Goal: Information Seeking & Learning: Learn about a topic

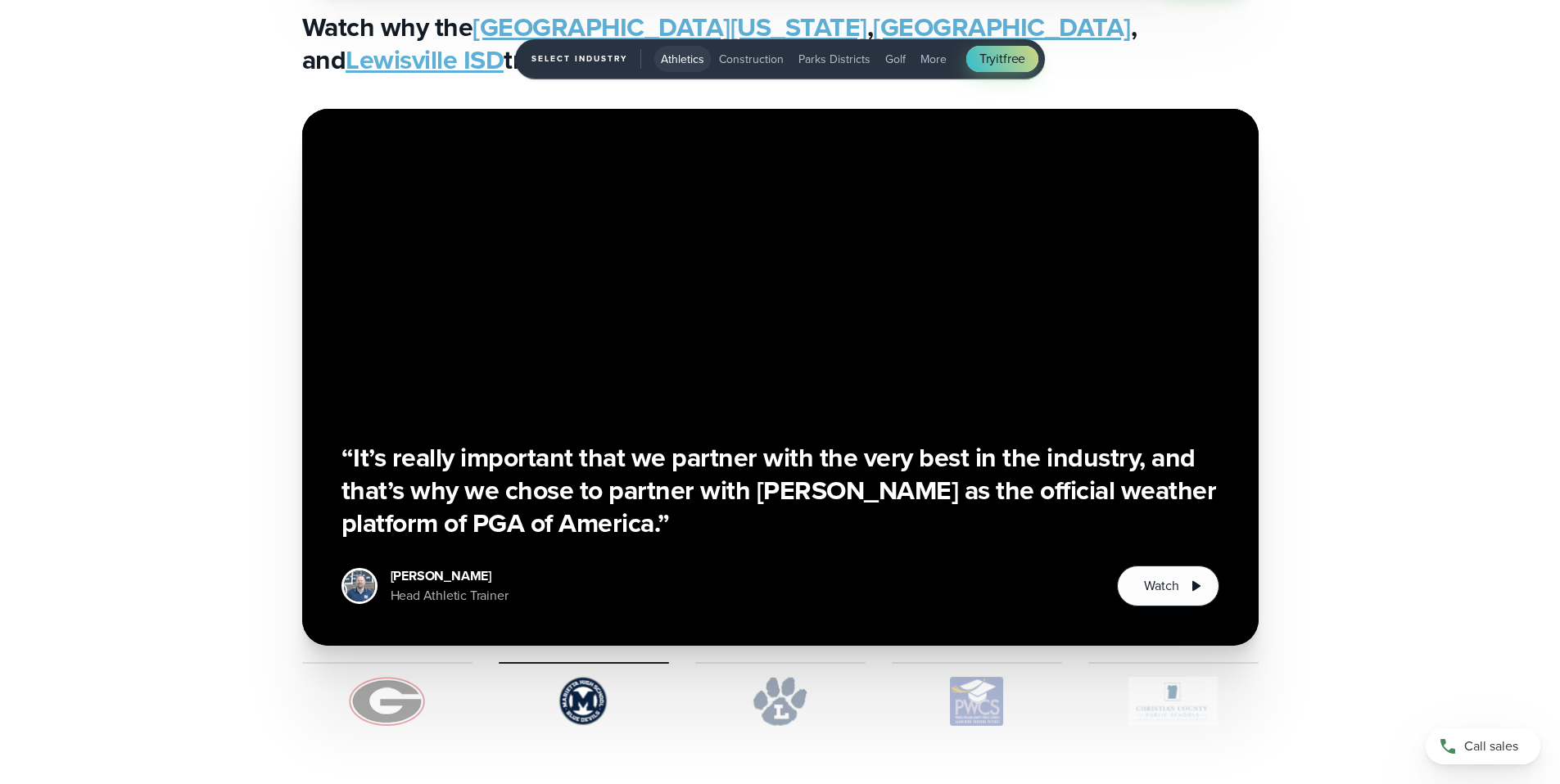
scroll to position [3945, 0]
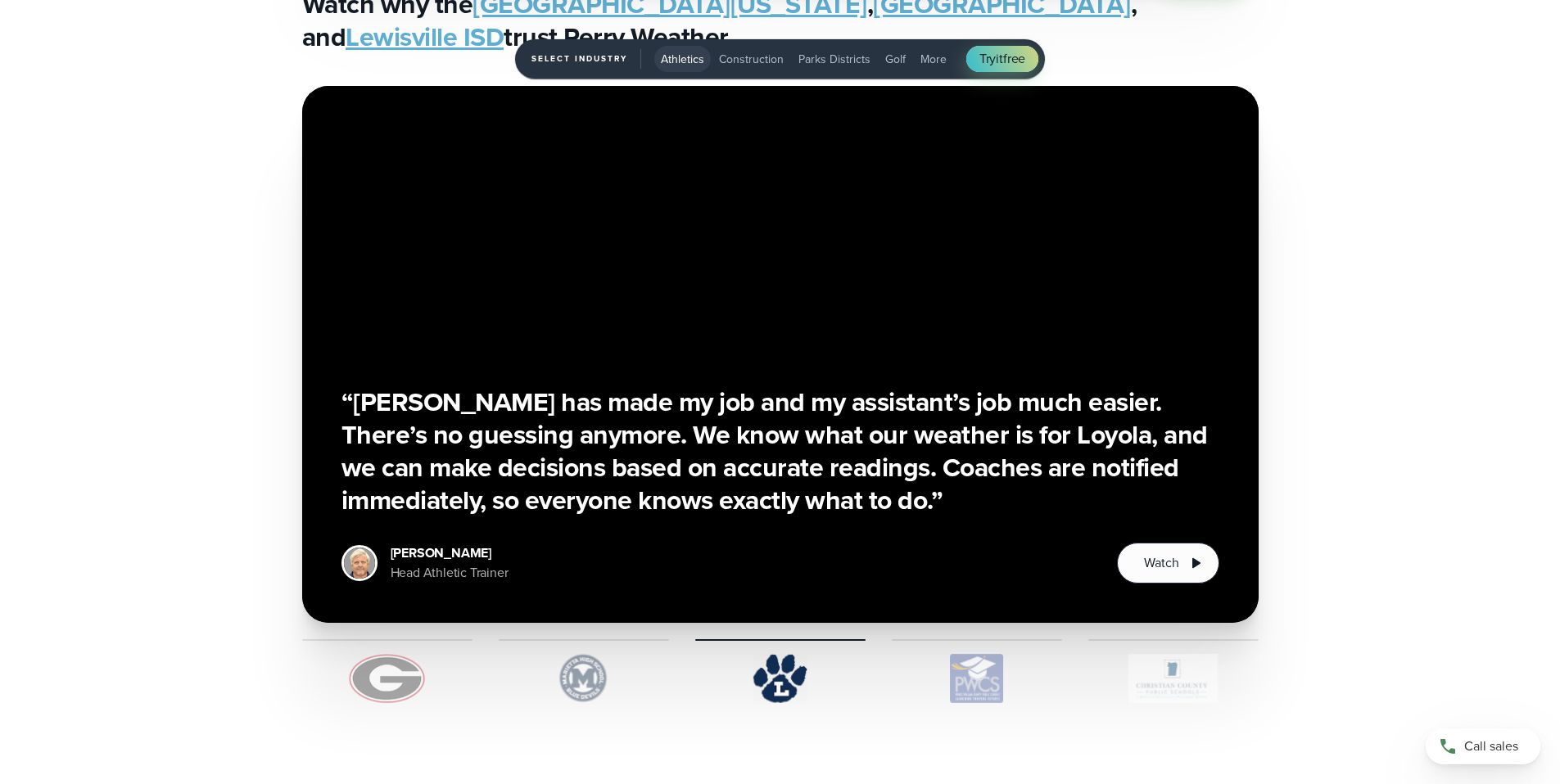
click at [384, 667] on img "1 of 5" at bounding box center [388, 678] width 171 height 49
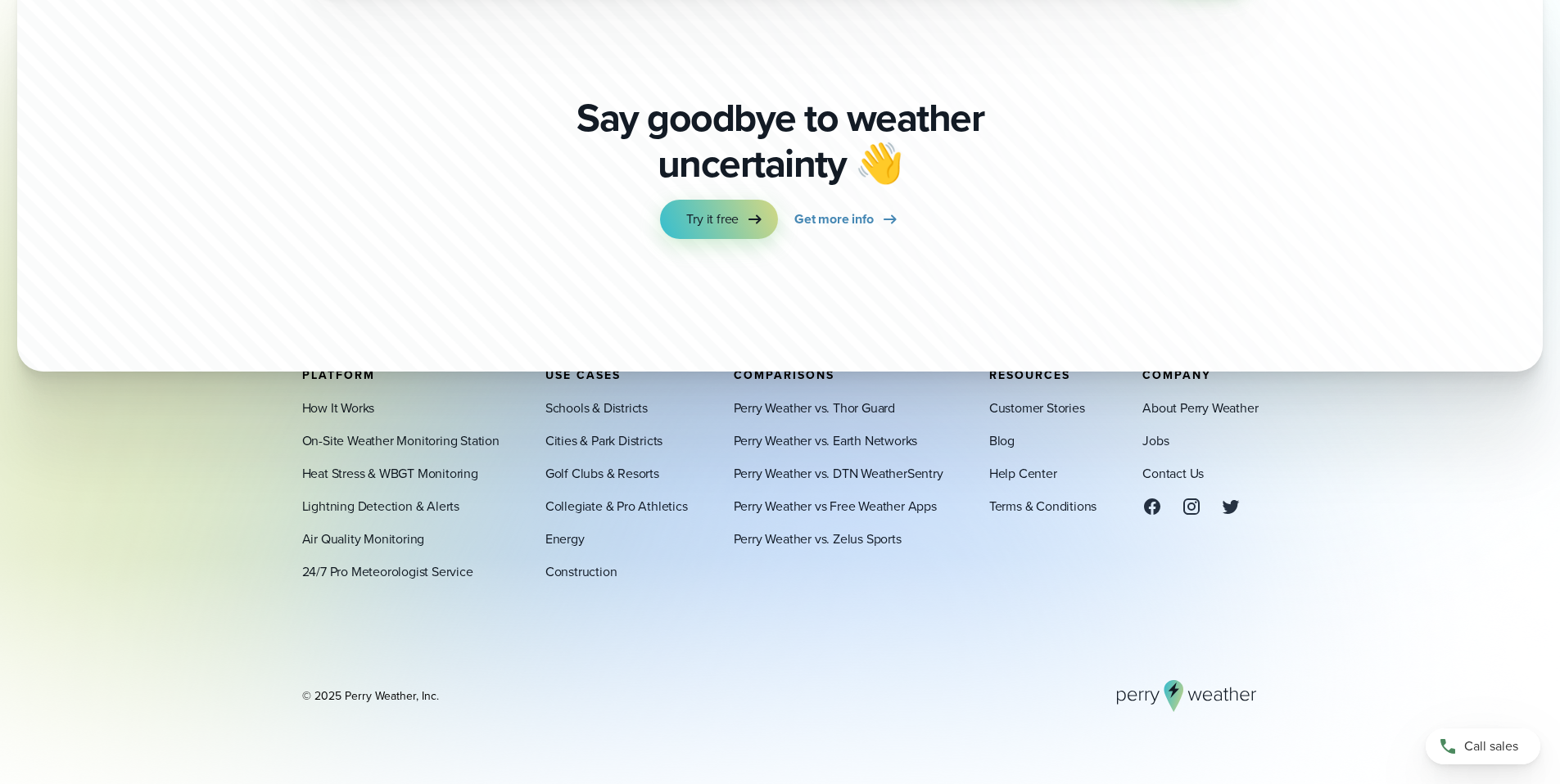
scroll to position [5761, 0]
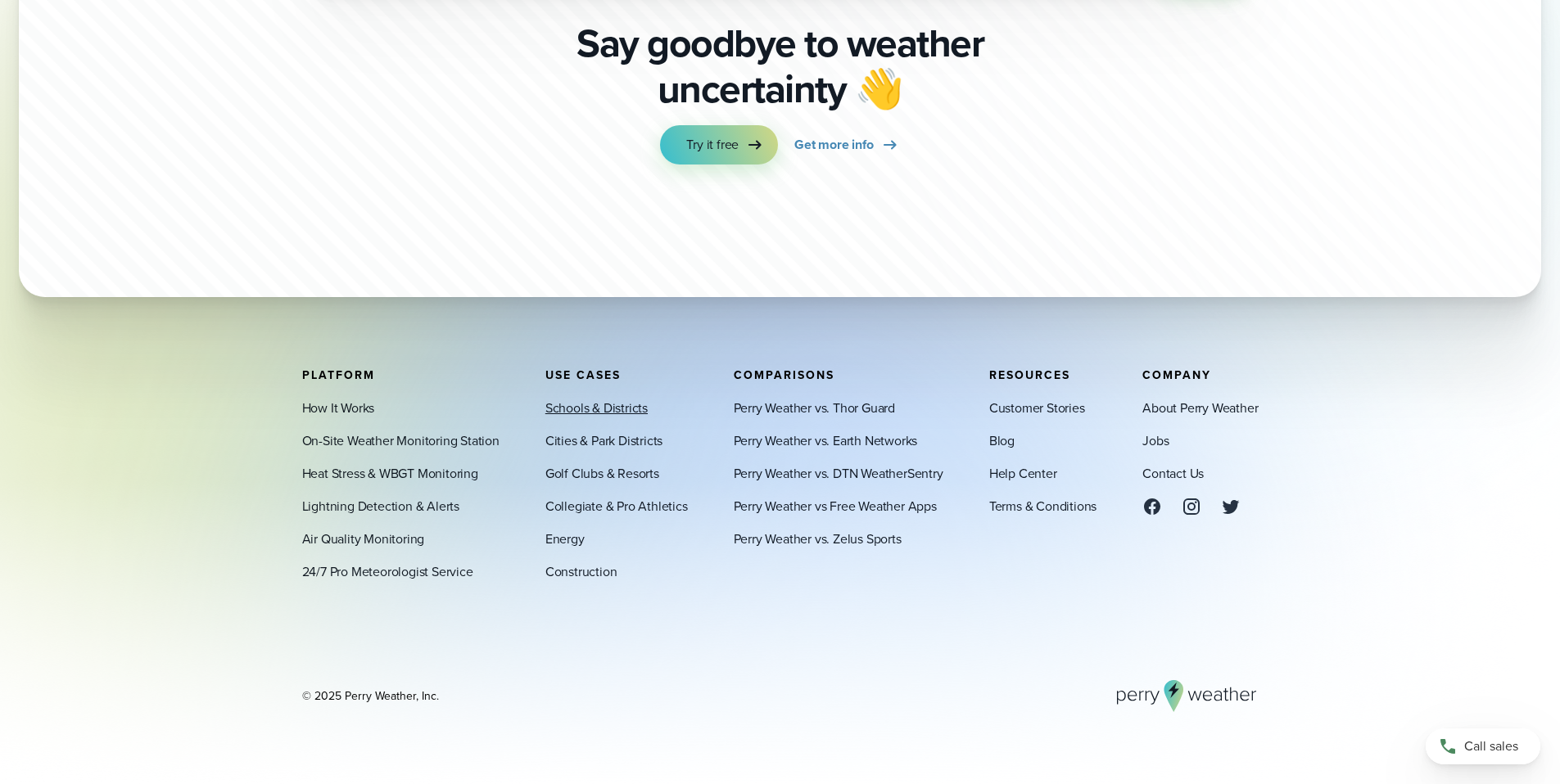
click at [571, 407] on link "Schools & Districts" at bounding box center [596, 408] width 103 height 20
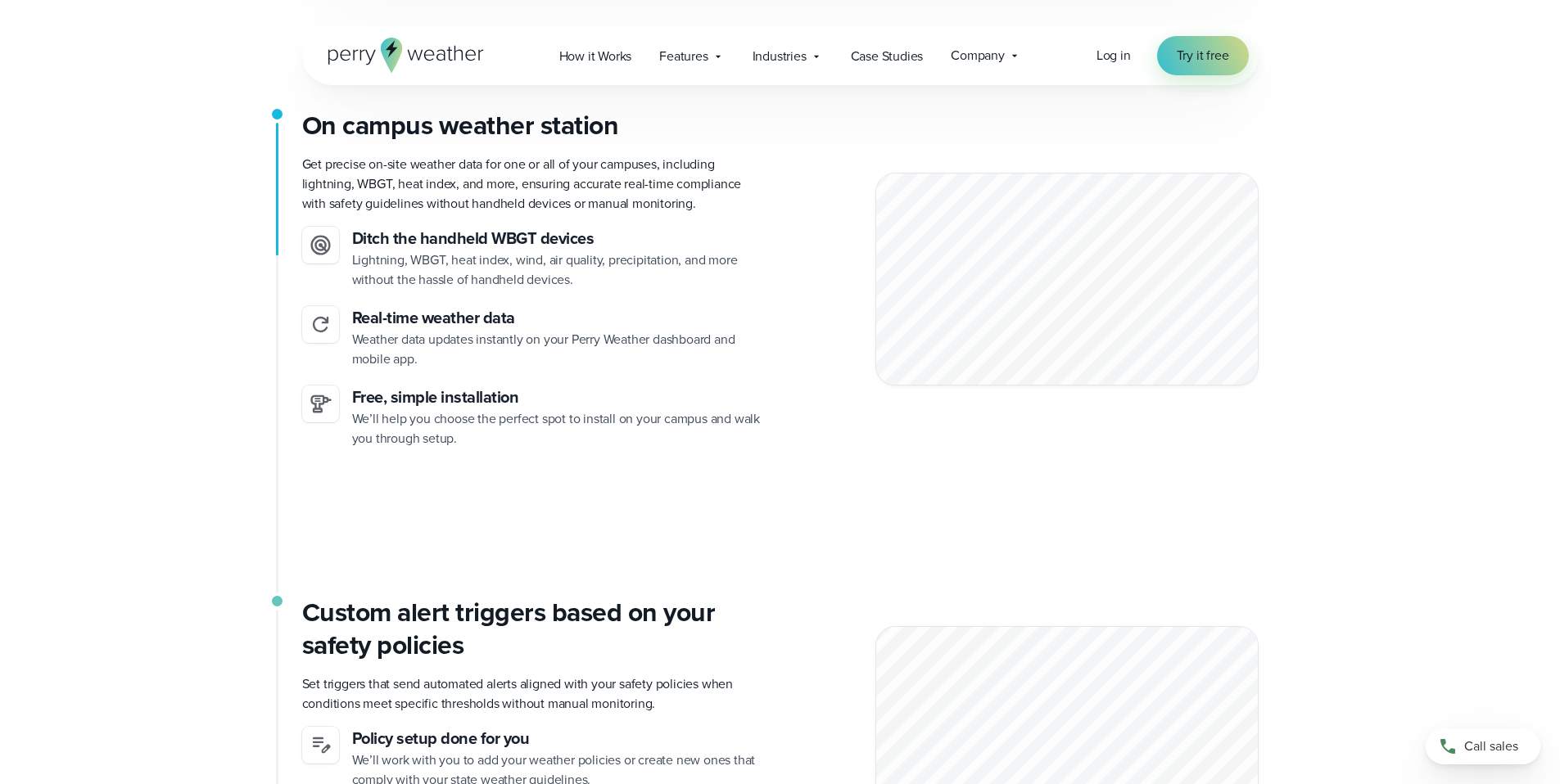
scroll to position [3565, 0]
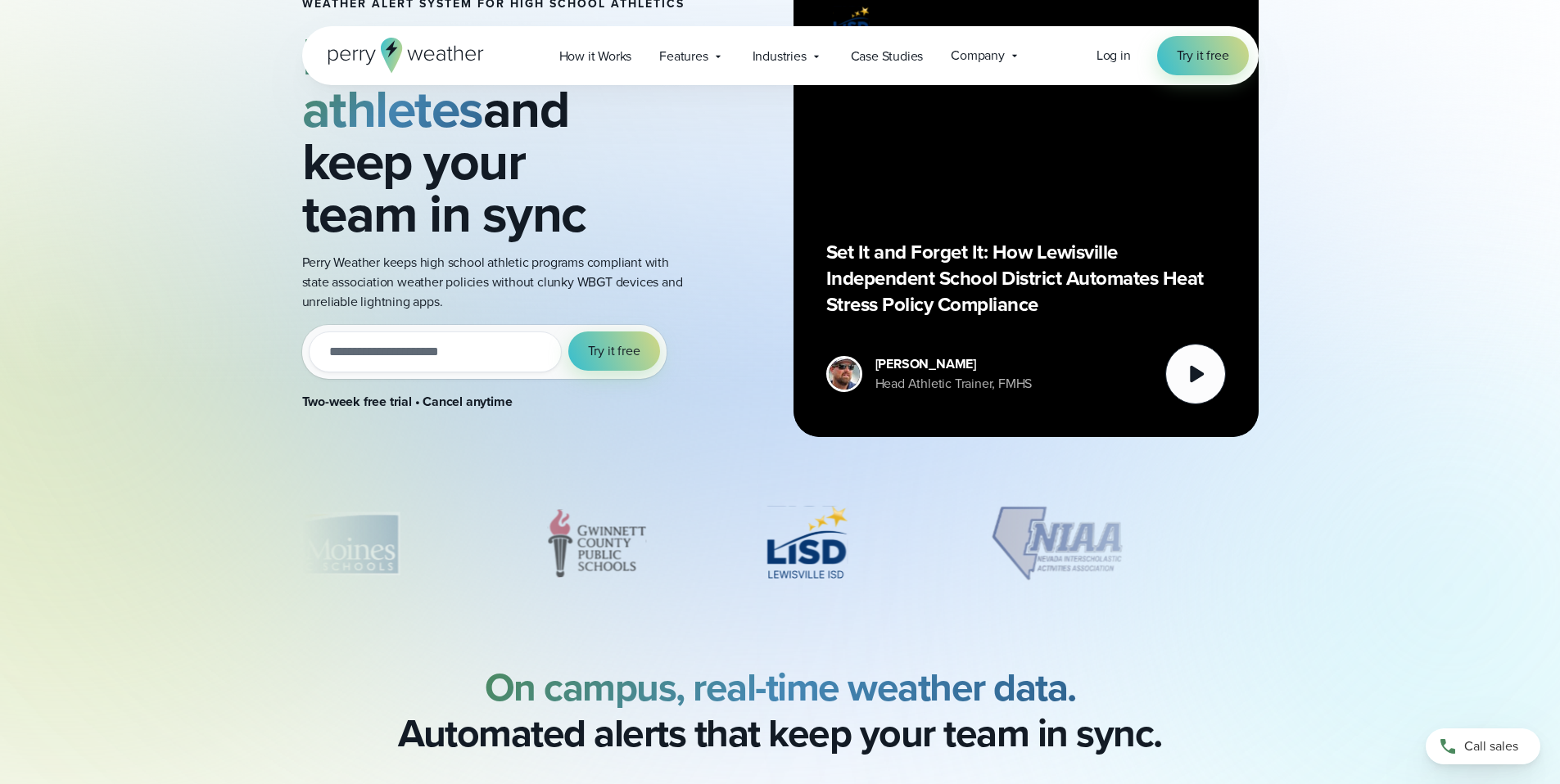
scroll to position [0, 0]
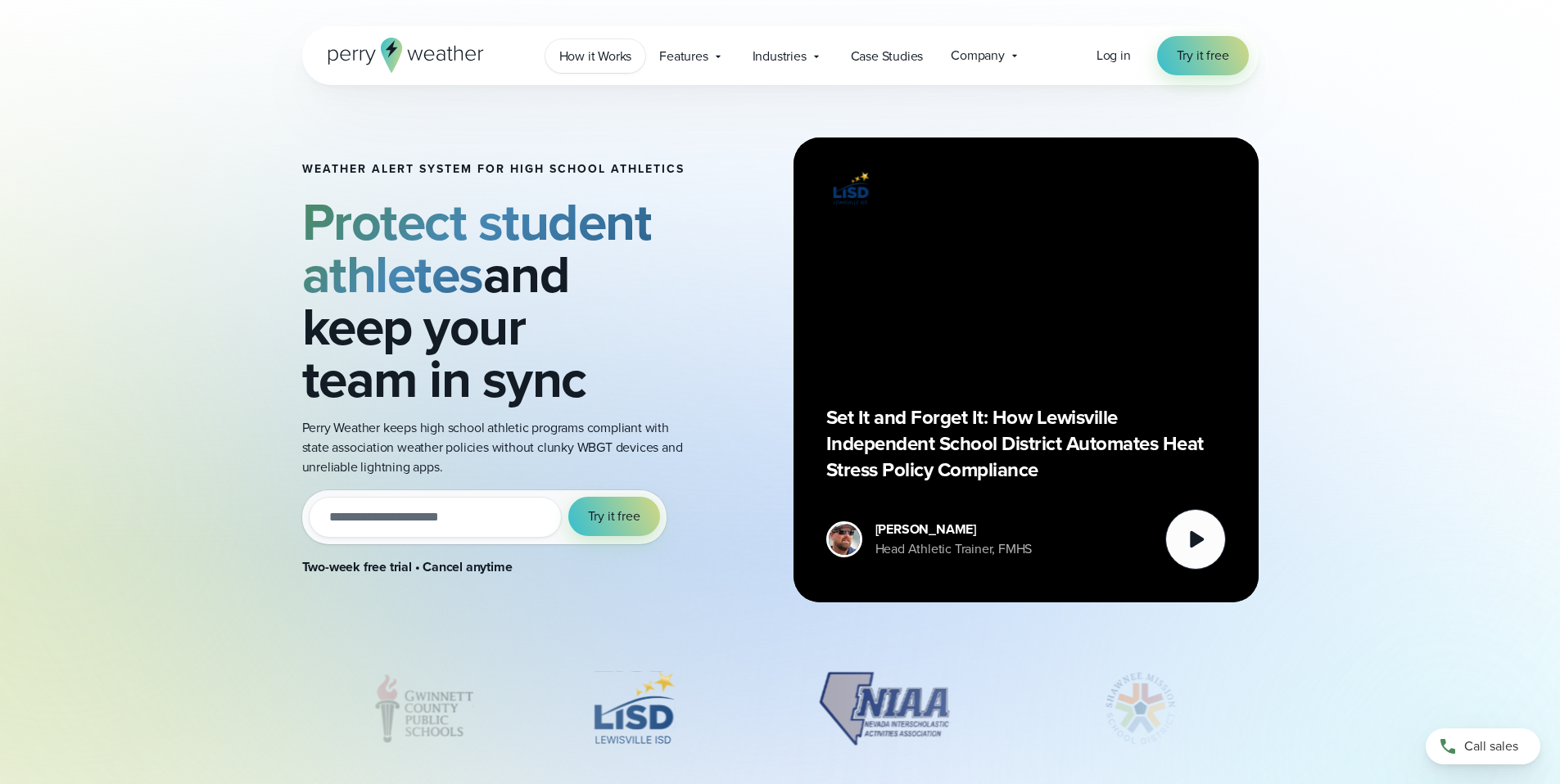
click at [599, 54] on span "How it Works" at bounding box center [596, 56] width 73 height 20
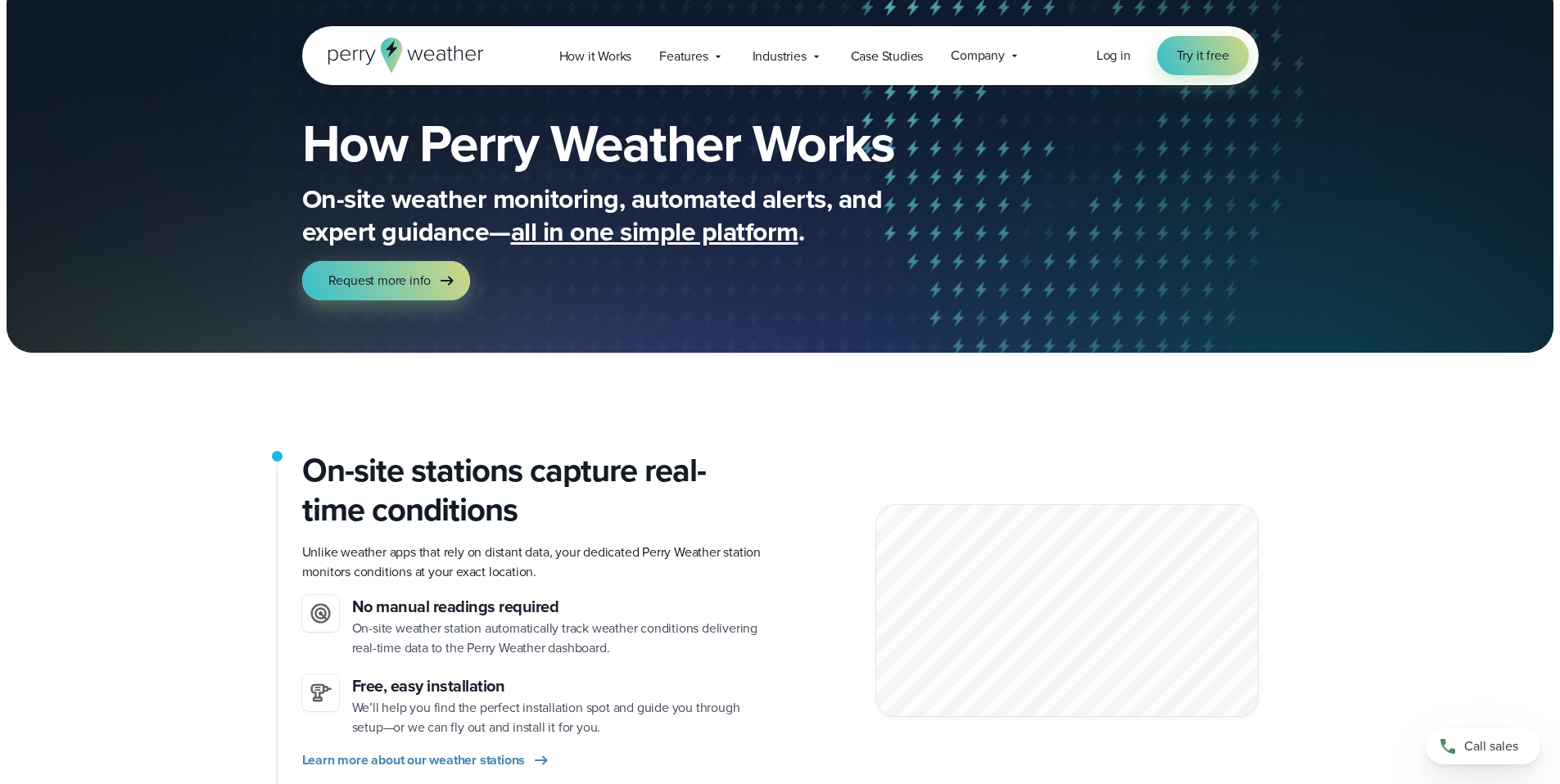
scroll to position [1, 0]
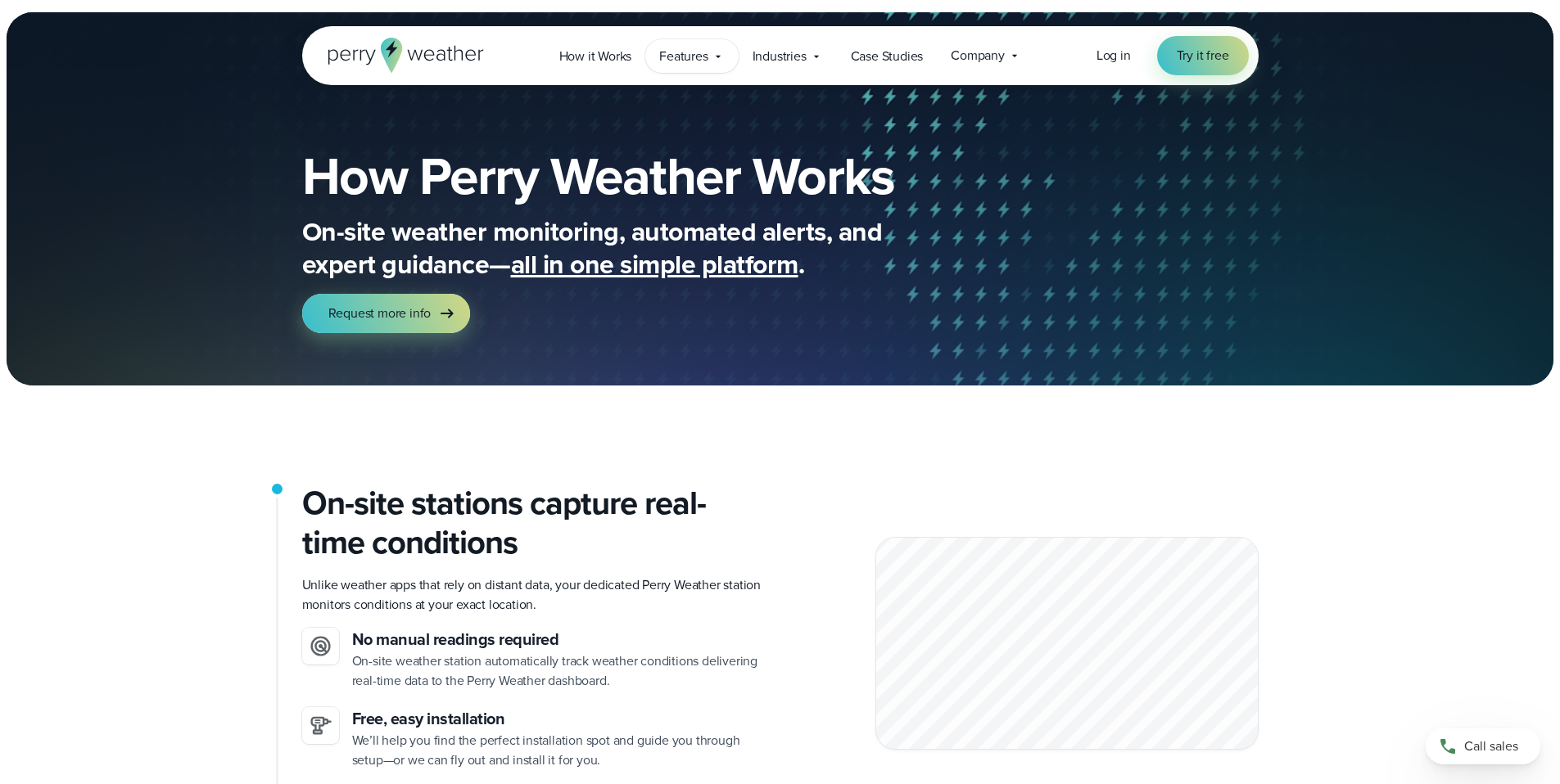
click at [696, 57] on span "Features" at bounding box center [683, 56] width 48 height 20
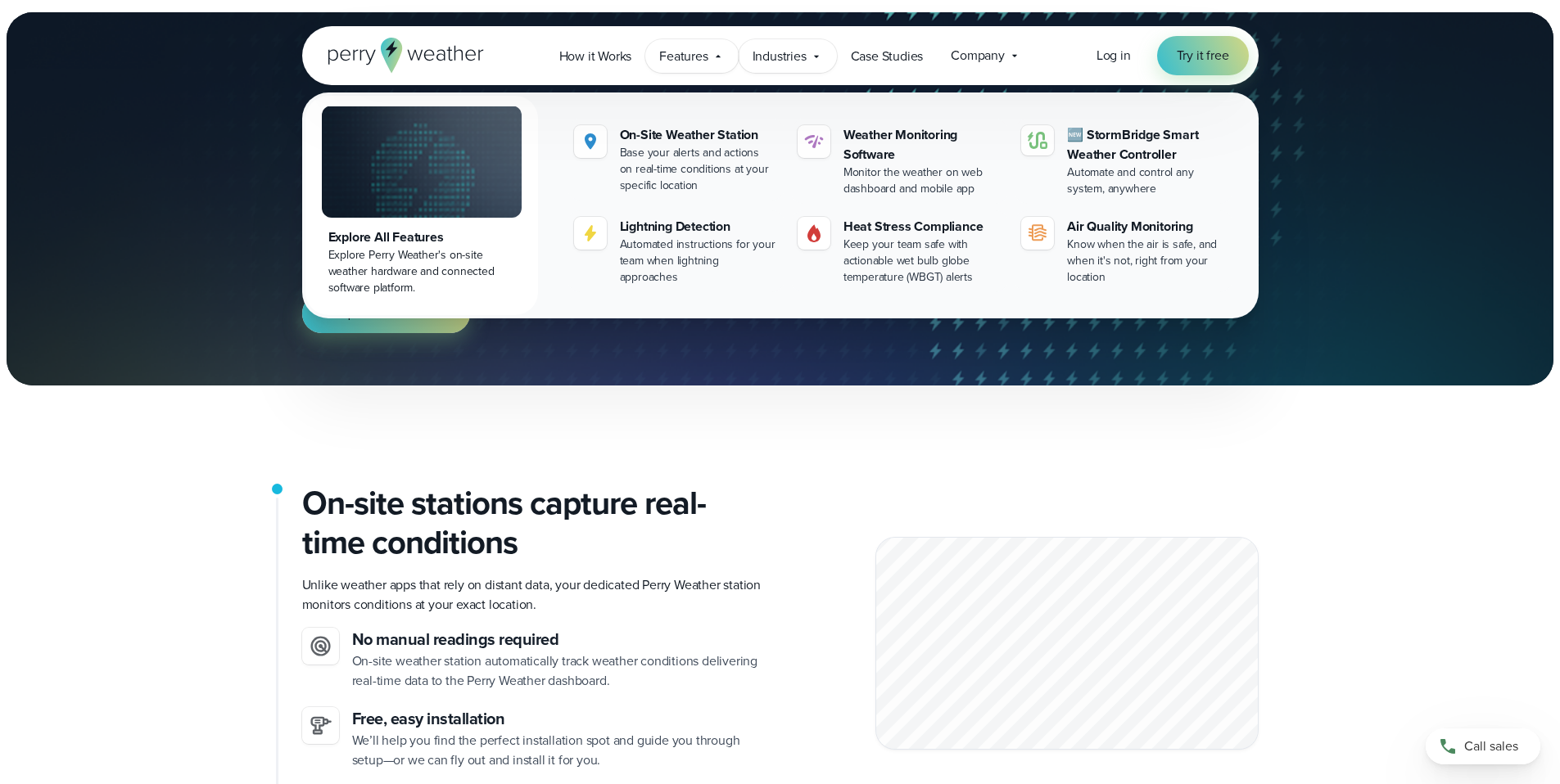
click at [821, 54] on icon at bounding box center [816, 56] width 13 height 13
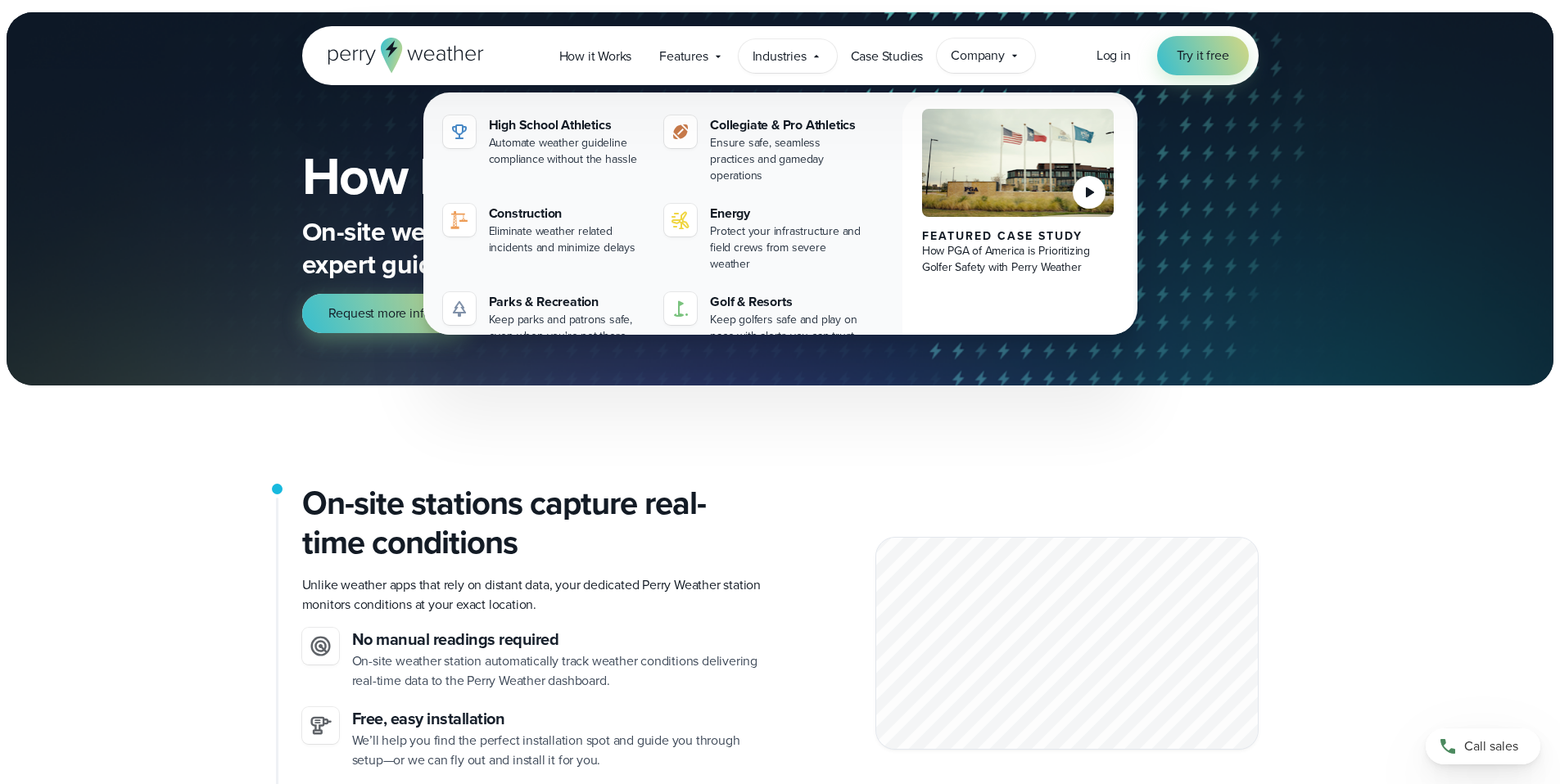
click at [1017, 53] on icon at bounding box center [1014, 55] width 13 height 13
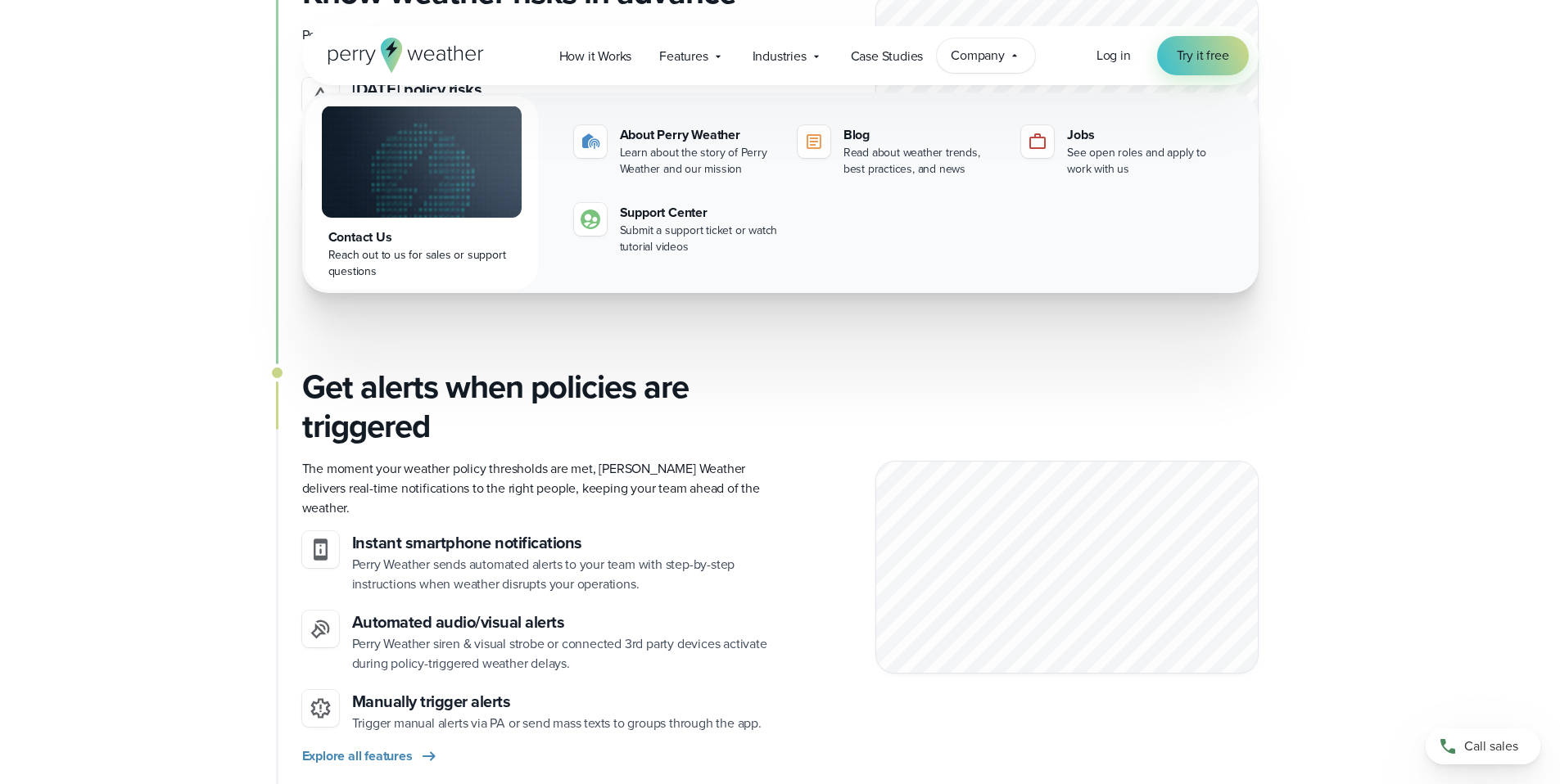
scroll to position [1444, 0]
click at [1448, 271] on div "On-site stations capture real-time conditions Unlike weather apps that rely on …" at bounding box center [780, 230] width 1560 height 2380
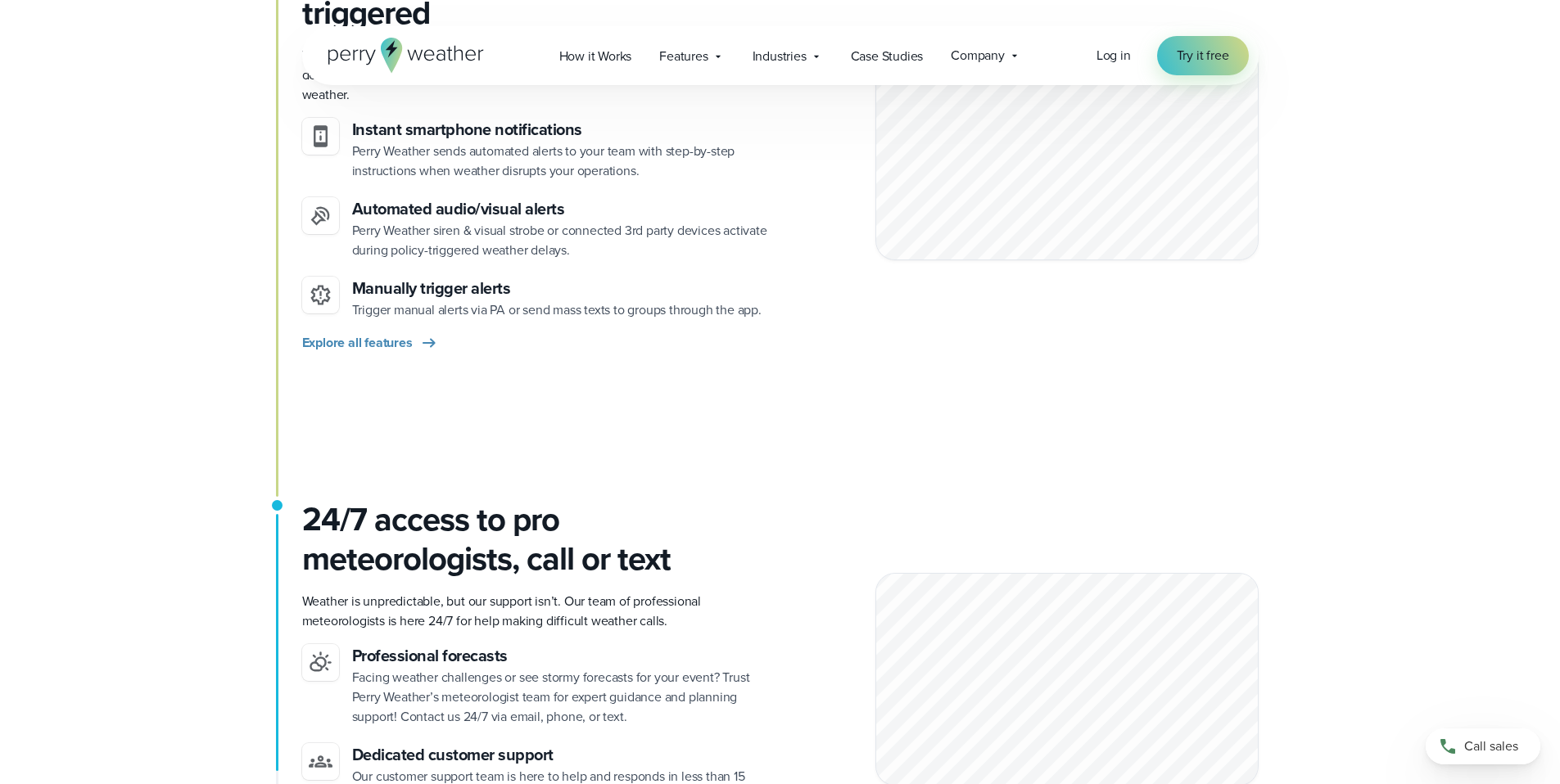
scroll to position [1118, 0]
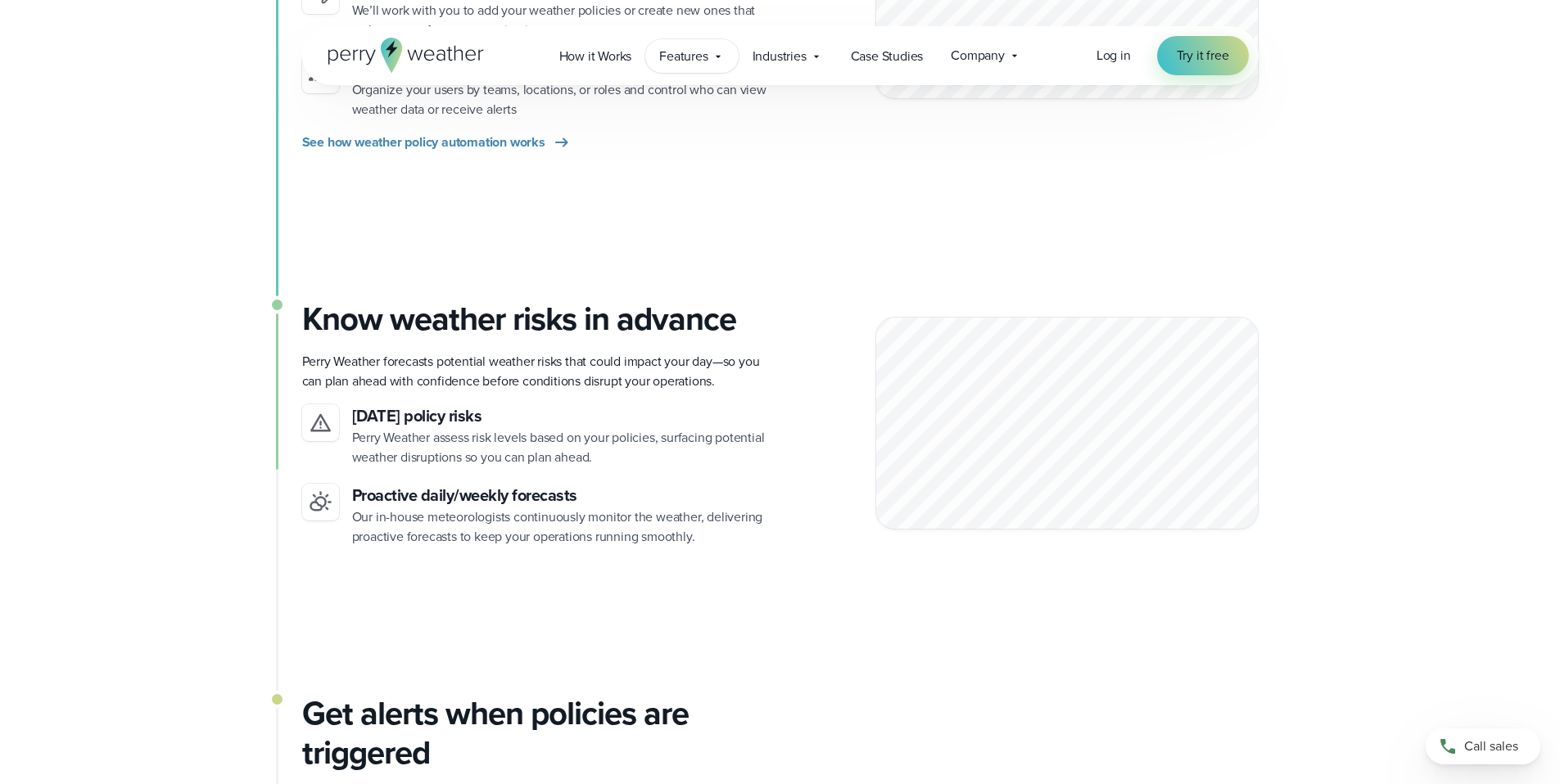
click at [721, 57] on icon at bounding box center [718, 56] width 13 height 13
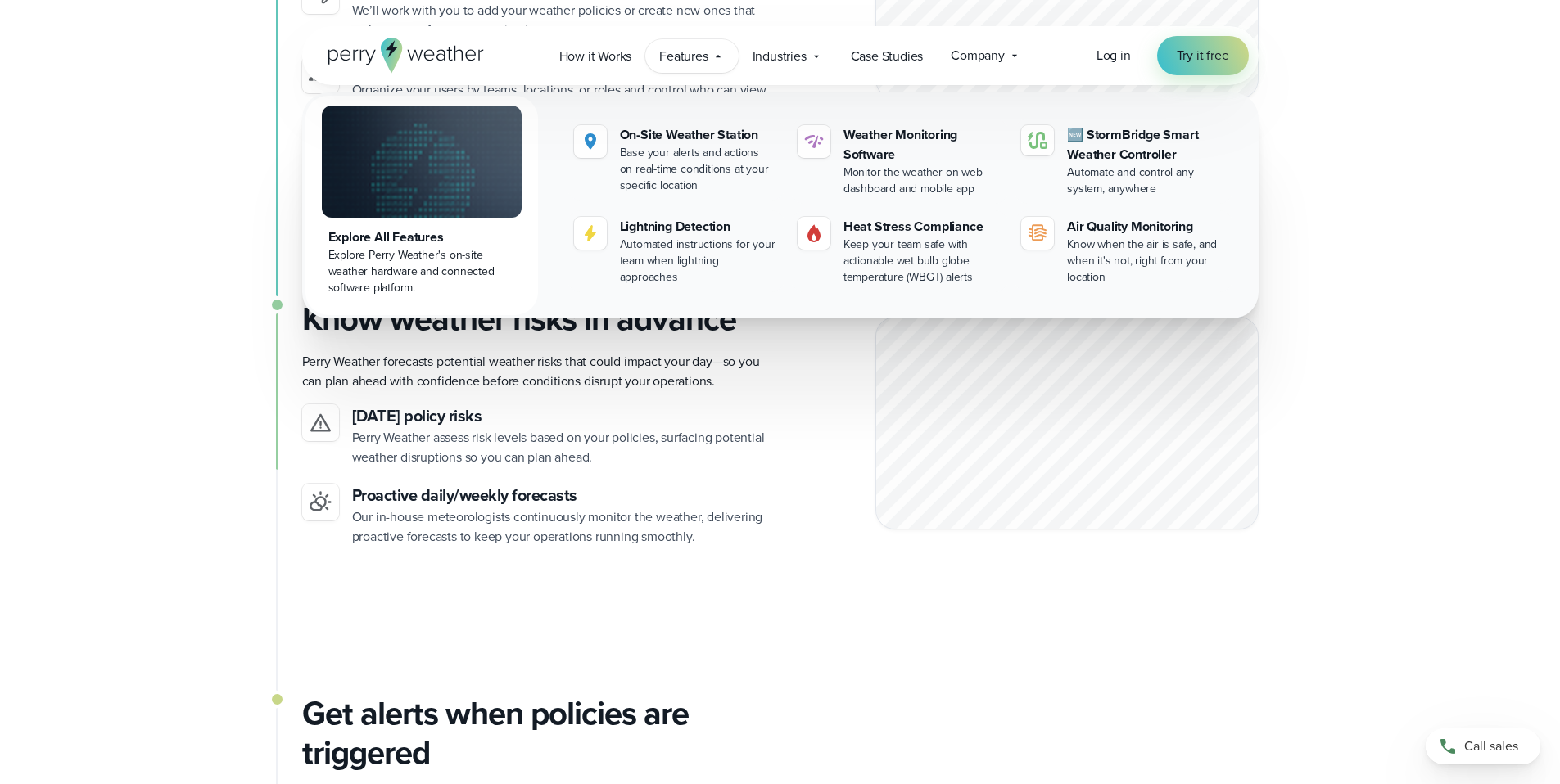
click at [214, 147] on div "On-site stations capture real-time conditions Unlike weather apps that rely on …" at bounding box center [780, 556] width 1179 height 2380
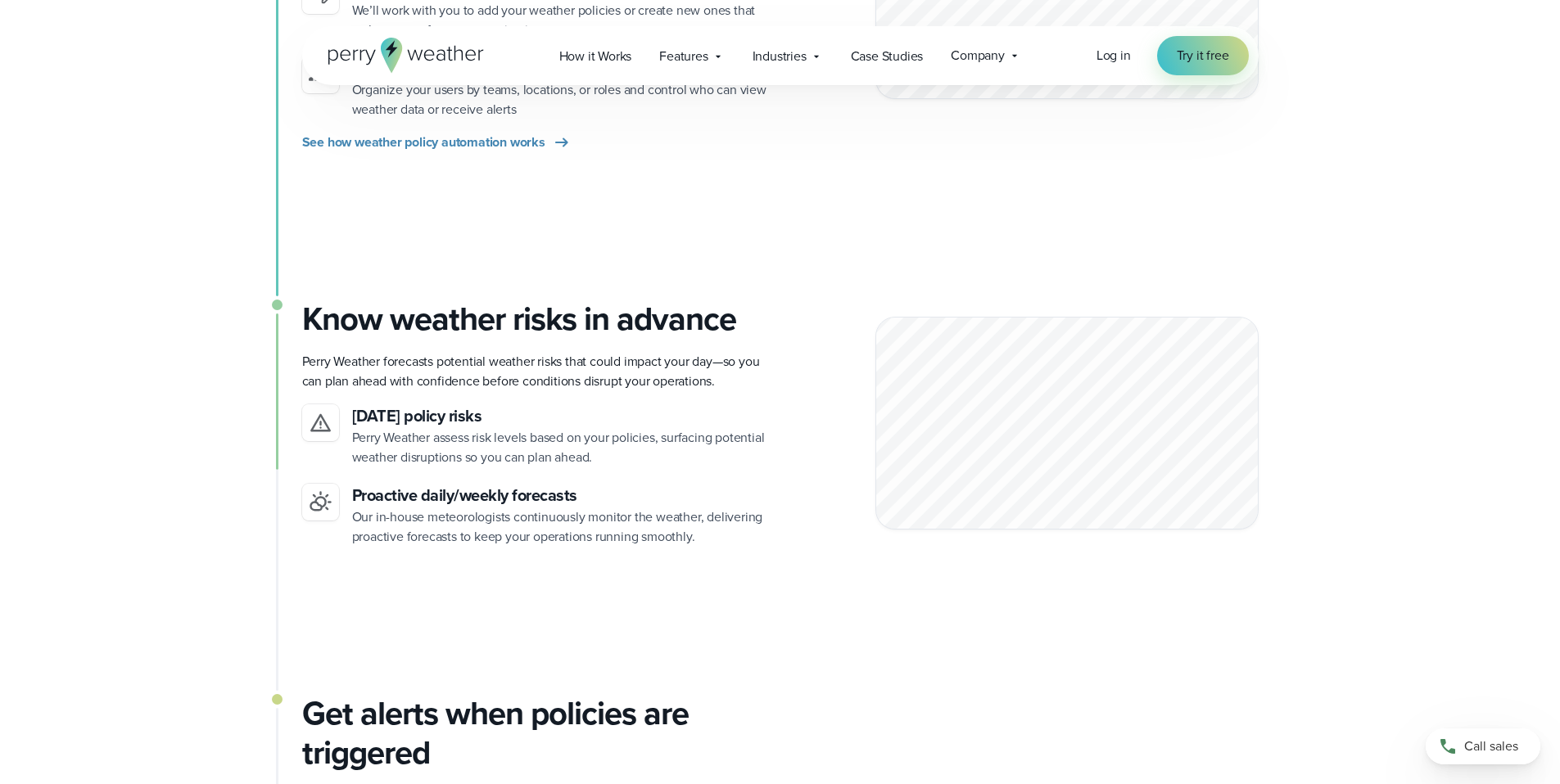
click at [212, 162] on div "On-site stations capture real-time conditions Unlike weather apps that rely on …" at bounding box center [780, 556] width 1179 height 2380
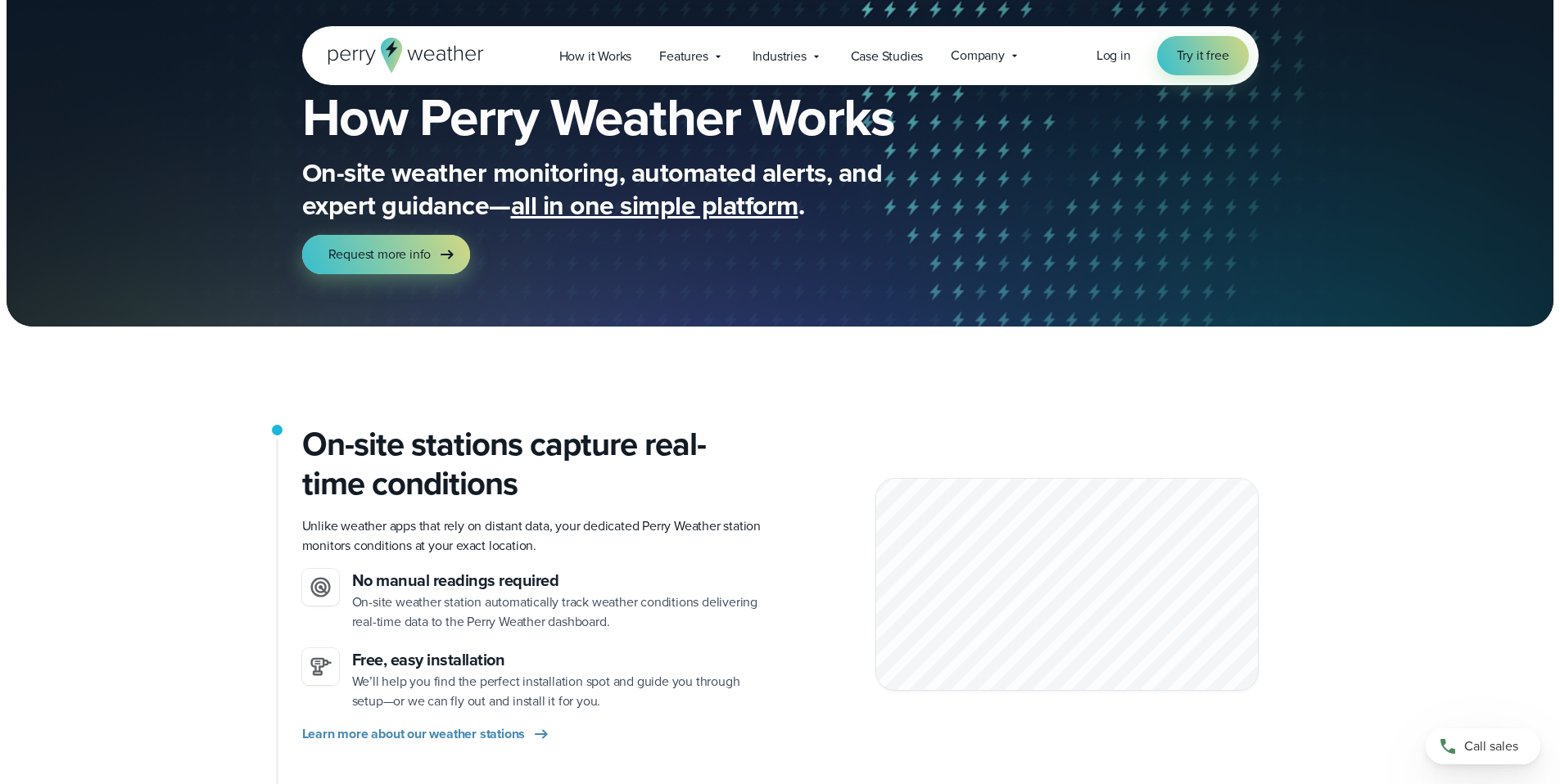
scroll to position [0, 0]
